Goal: Transaction & Acquisition: Purchase product/service

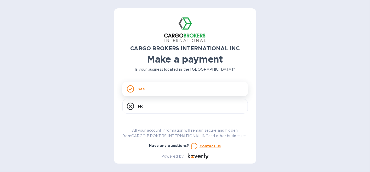
click at [150, 84] on div "Yes" at bounding box center [185, 89] width 126 height 15
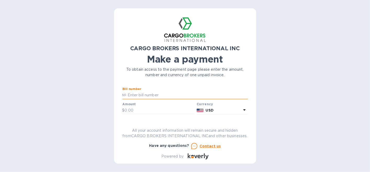
click at [140, 95] on input "text" at bounding box center [187, 95] width 121 height 8
type input "S00017824/A"
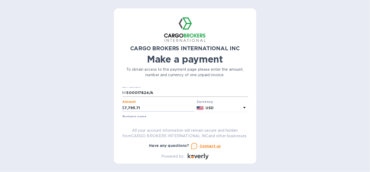
type input "7,795.71"
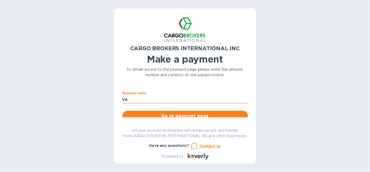
type input "VAN [PERSON_NAME] INC."
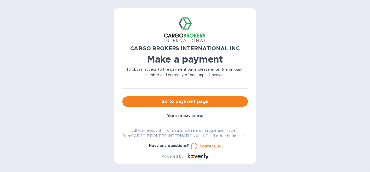
scroll to position [52, 0]
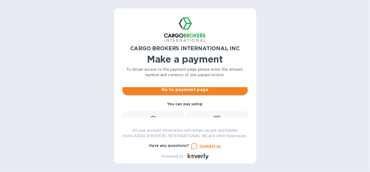
click at [178, 91] on span "Go to payment page" at bounding box center [185, 90] width 117 height 6
